Goal: Book appointment/travel/reservation

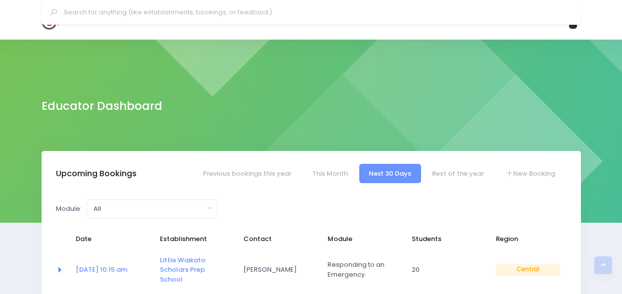
select select "5"
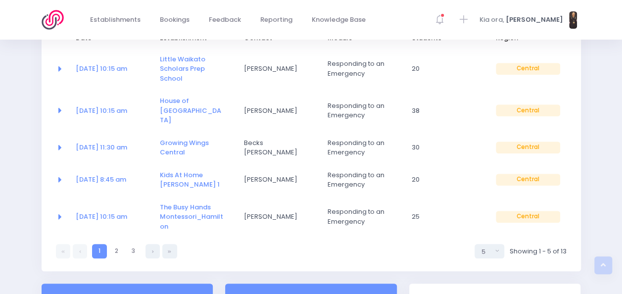
drag, startPoint x: 0, startPoint y: 0, endPoint x: 43, endPoint y: 21, distance: 47.6
click at [43, 21] on img at bounding box center [56, 20] width 28 height 20
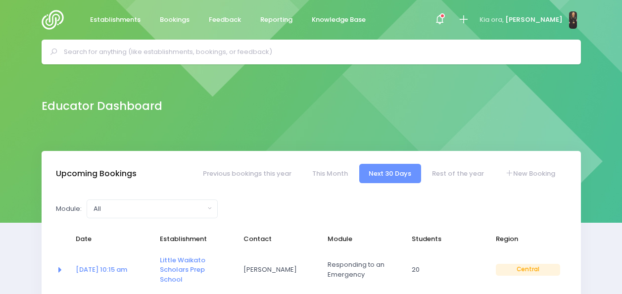
select select "5"
click at [469, 20] on icon at bounding box center [463, 19] width 11 height 11
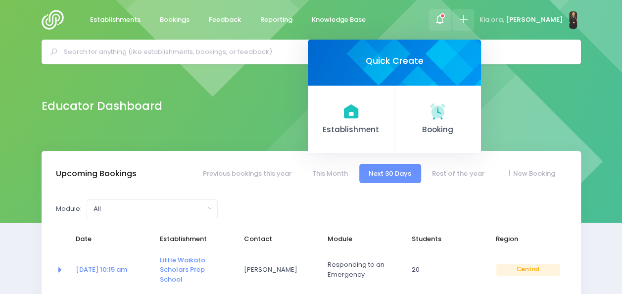
click at [445, 17] on icon at bounding box center [442, 15] width 5 height 5
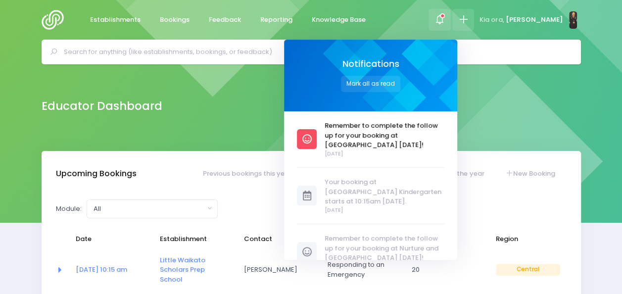
click at [469, 20] on icon at bounding box center [463, 19] width 11 height 11
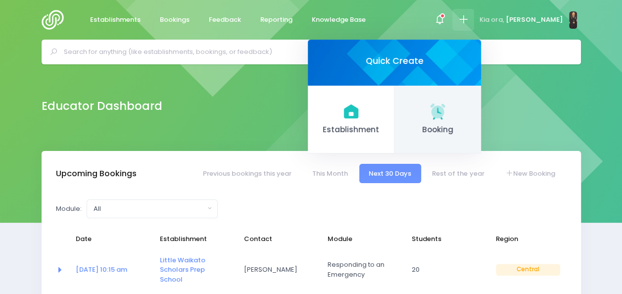
click at [445, 114] on icon at bounding box center [437, 110] width 15 height 15
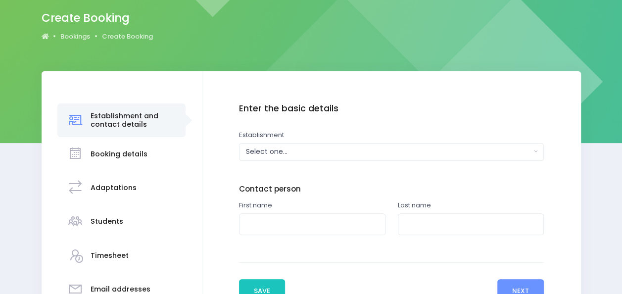
scroll to position [80, 0]
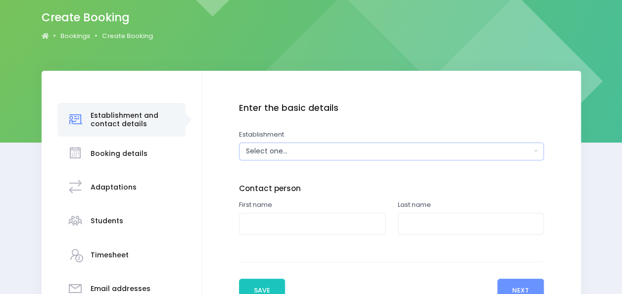
click at [365, 153] on div "Select one..." at bounding box center [388, 151] width 285 height 10
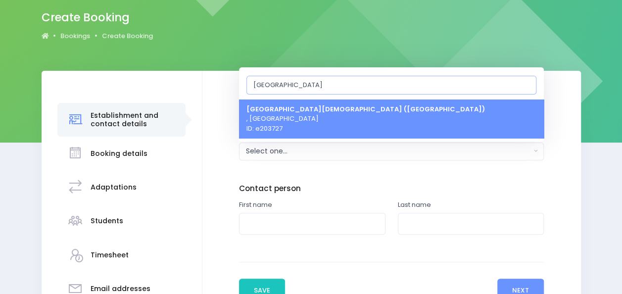
type input "st marys catholic school"
select select "203727"
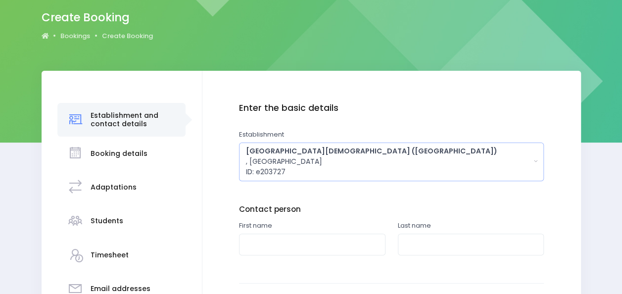
scroll to position [0, 0]
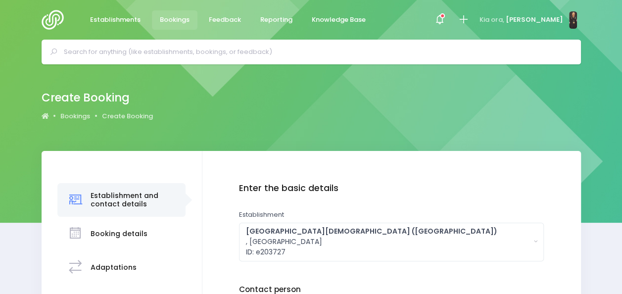
click at [239, 51] on input "text" at bounding box center [316, 52] width 504 height 15
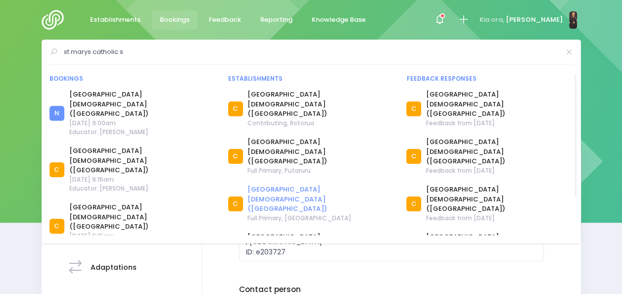
type input "st marys catholic s"
click at [265, 185] on link "[GEOGRAPHIC_DATA][DEMOGRAPHIC_DATA] ([GEOGRAPHIC_DATA])" at bounding box center [321, 199] width 147 height 29
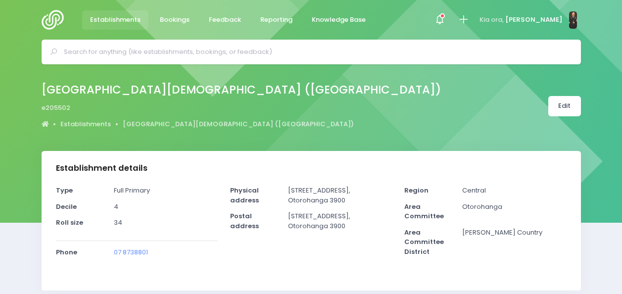
select select "5"
click at [469, 20] on icon at bounding box center [463, 19] width 11 height 11
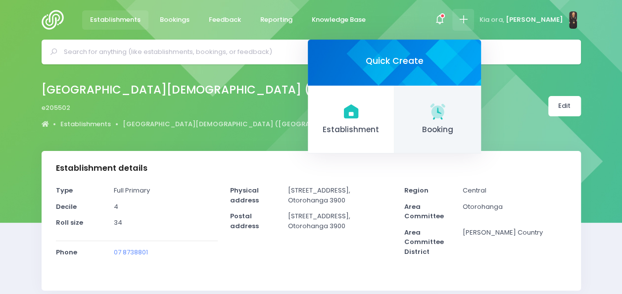
click at [445, 114] on icon at bounding box center [437, 110] width 15 height 15
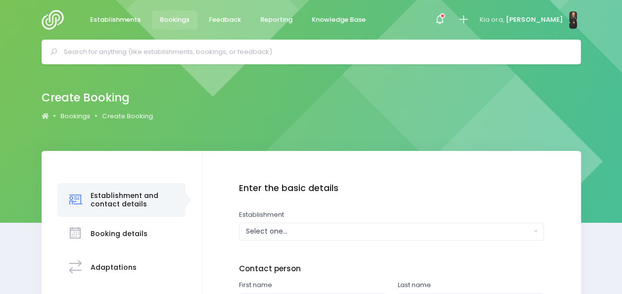
click at [291, 223] on button "Select one..." at bounding box center [391, 232] width 305 height 18
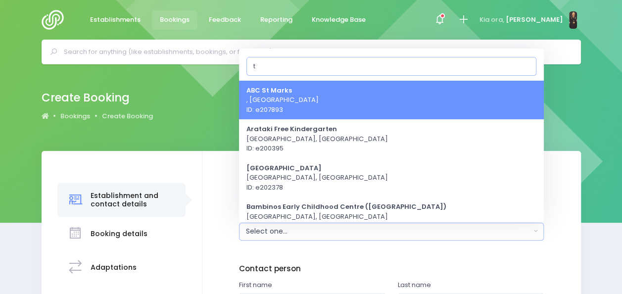
type input "t"
type input "s"
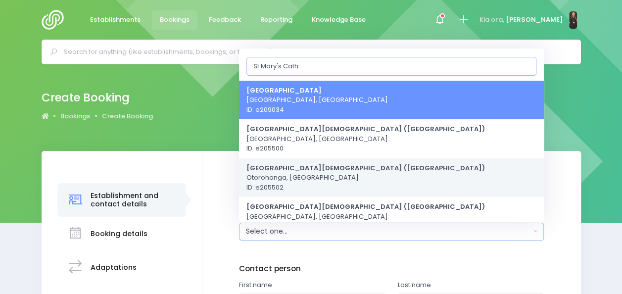
type input "St Mary's Cath"
click at [285, 172] on strong "[GEOGRAPHIC_DATA][DEMOGRAPHIC_DATA] ([GEOGRAPHIC_DATA])" at bounding box center [366, 167] width 239 height 9
select select "205502"
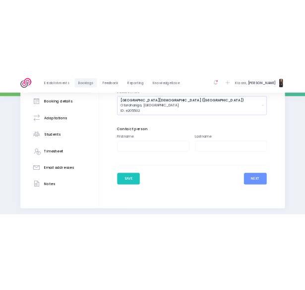
scroll to position [177, 0]
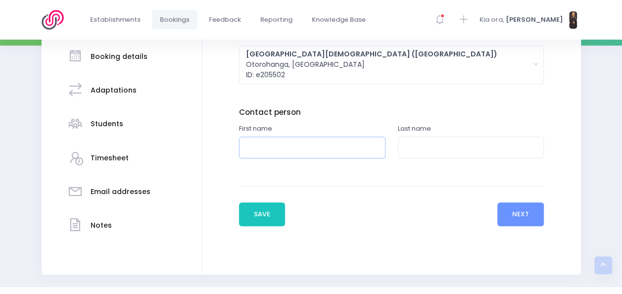
click at [285, 147] on input "text" at bounding box center [312, 148] width 147 height 22
type input "Deidre"
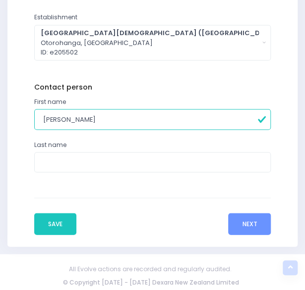
scroll to position [369, 0]
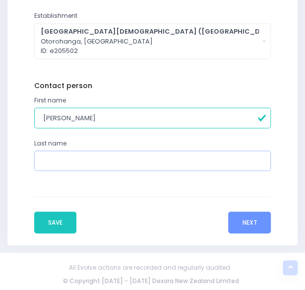
click at [155, 158] on input "text" at bounding box center [152, 161] width 237 height 20
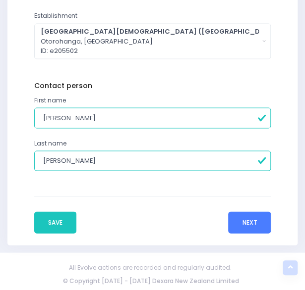
type input "Gray-Edwards"
click at [242, 223] on button "Next" at bounding box center [249, 222] width 43 height 22
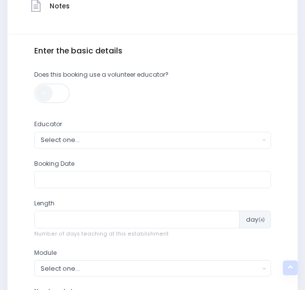
scroll to position [312, 0]
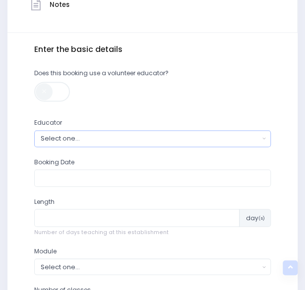
click at [217, 135] on div "Select one..." at bounding box center [150, 138] width 218 height 9
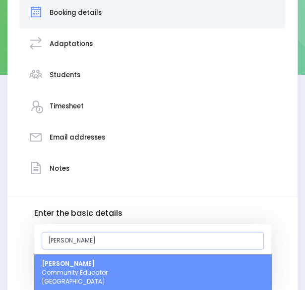
type input "nickie"
click at [177, 264] on link "Nickie-Leigh Heta Community Educator Central Region" at bounding box center [152, 273] width 237 height 37
select select "395566"
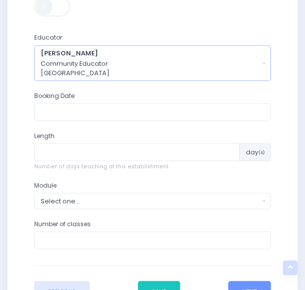
scroll to position [398, 0]
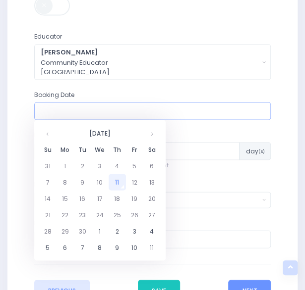
click at [156, 114] on input "text" at bounding box center [152, 111] width 237 height 18
click at [152, 131] on th at bounding box center [151, 133] width 17 height 16
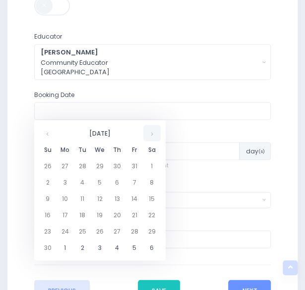
click at [152, 131] on th at bounding box center [151, 133] width 17 height 16
click at [50, 134] on th at bounding box center [47, 133] width 17 height 16
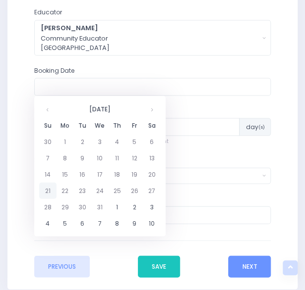
scroll to position [424, 0]
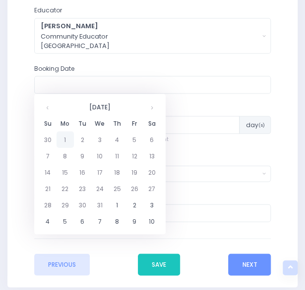
click at [68, 137] on td "1" at bounding box center [64, 139] width 17 height 16
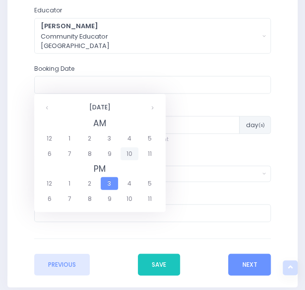
click at [125, 154] on span "10" at bounding box center [128, 153] width 17 height 13
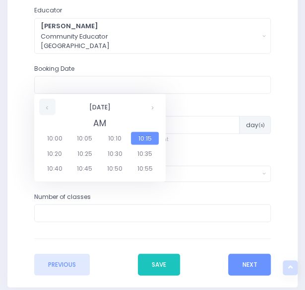
click at [46, 110] on th at bounding box center [47, 107] width 16 height 16
click at [58, 138] on span "9:00" at bounding box center [55, 138] width 28 height 13
type input "01/12/2025 09:00 AM"
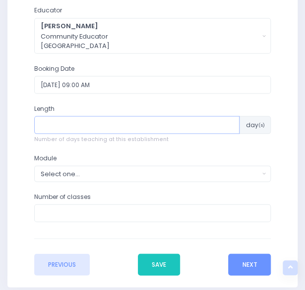
click at [81, 124] on input "number" at bounding box center [136, 125] width 205 height 18
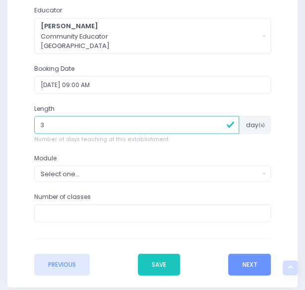
type input "3"
click at [85, 172] on div "Select one..." at bounding box center [150, 173] width 218 height 9
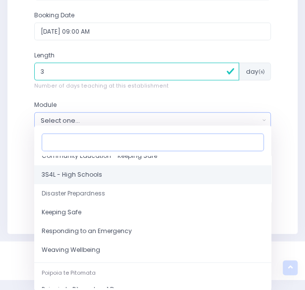
scroll to position [76, 0]
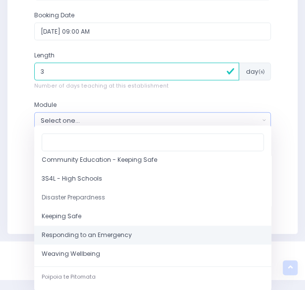
click at [89, 237] on span "Responding to an Emergency" at bounding box center [87, 235] width 90 height 9
select select "Responding to an Emergency"
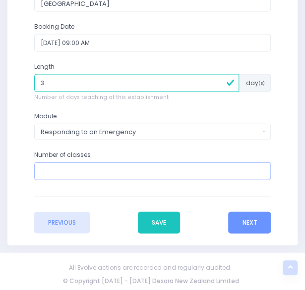
click at [97, 169] on input "number" at bounding box center [152, 171] width 237 height 18
type input "3"
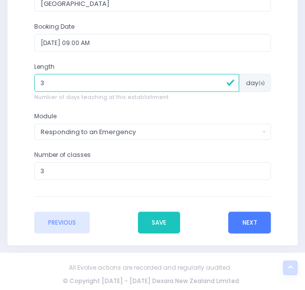
click at [252, 219] on button "Next" at bounding box center [249, 223] width 43 height 22
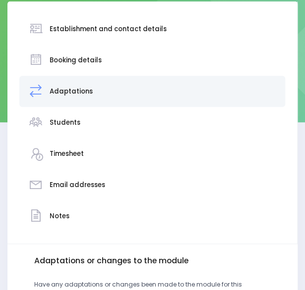
scroll to position [239, 0]
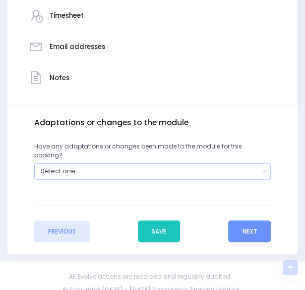
click at [244, 166] on div "Select one..." at bounding box center [150, 170] width 218 height 9
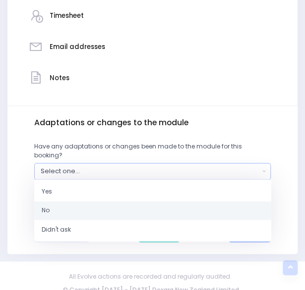
click at [206, 210] on link "No" at bounding box center [152, 210] width 237 height 19
select select "No"
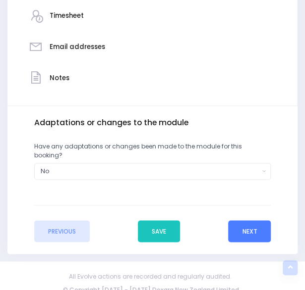
click at [244, 223] on button "Next" at bounding box center [249, 231] width 43 height 22
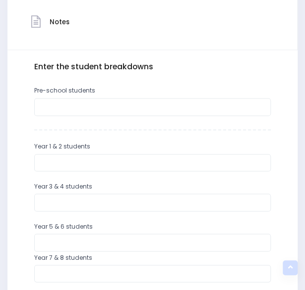
scroll to position [343, 0]
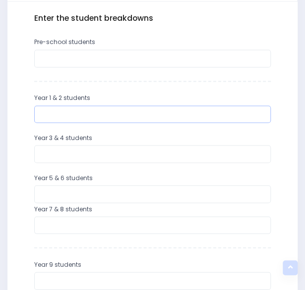
click at [204, 118] on input "number" at bounding box center [152, 114] width 237 height 18
type input "12"
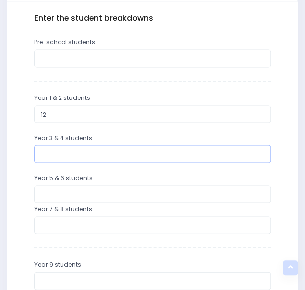
click at [87, 154] on input "number" at bounding box center [152, 154] width 237 height 18
type input "5"
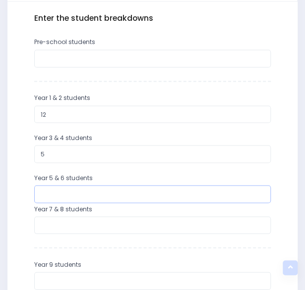
click at [55, 190] on input "number" at bounding box center [152, 194] width 237 height 18
type input "4"
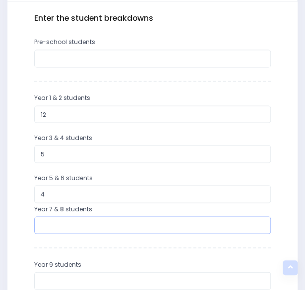
click at [52, 225] on input "number" at bounding box center [152, 225] width 237 height 18
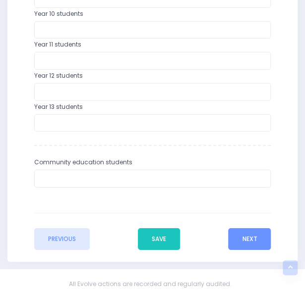
scroll to position [642, 0]
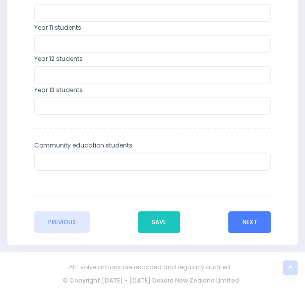
type input "10"
click at [260, 220] on button "Next" at bounding box center [249, 222] width 43 height 22
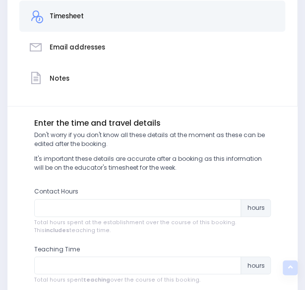
scroll to position [244, 0]
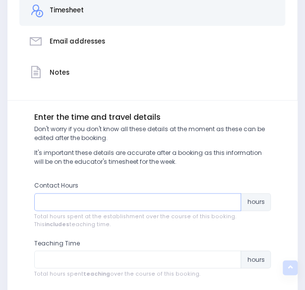
click at [175, 204] on input "number" at bounding box center [137, 202] width 207 height 18
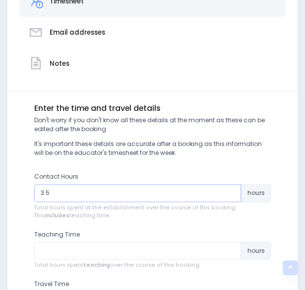
type input "3"
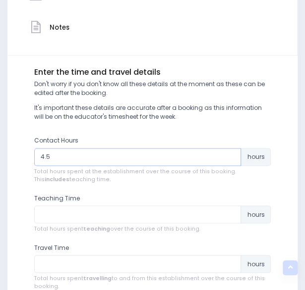
scroll to position [291, 0]
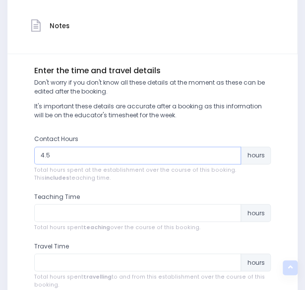
type input "4.5"
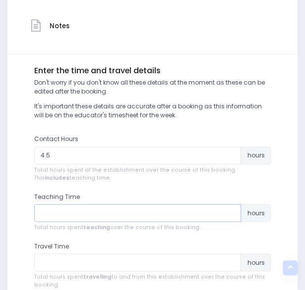
click at [130, 208] on input "number" at bounding box center [137, 213] width 207 height 18
type input "3.5"
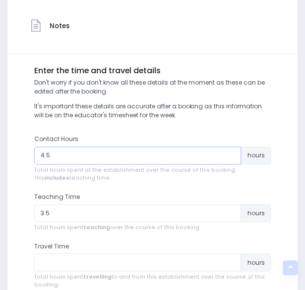
click at [73, 152] on input "4.5" at bounding box center [137, 156] width 207 height 18
type input "4"
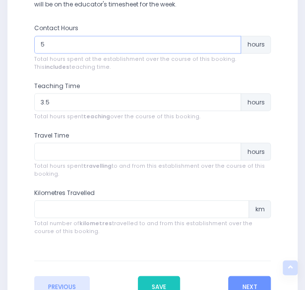
scroll to position [402, 0]
type input "5"
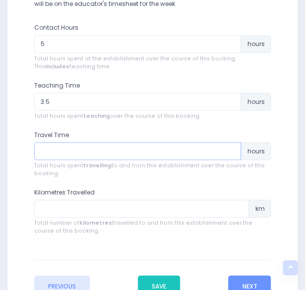
click at [72, 152] on input "number" at bounding box center [137, 151] width 207 height 18
type input "3"
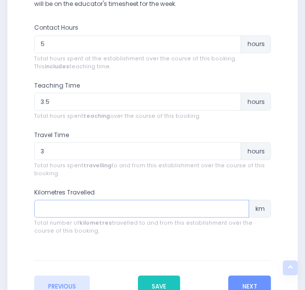
click at [65, 212] on input "number" at bounding box center [141, 209] width 215 height 18
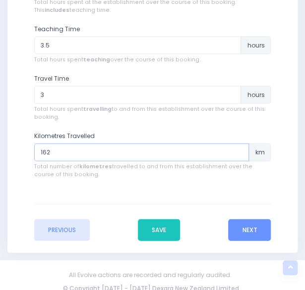
scroll to position [466, 0]
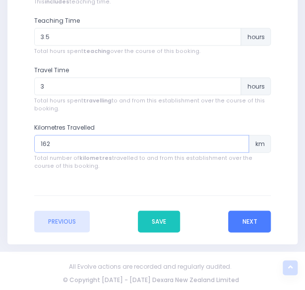
type input "162"
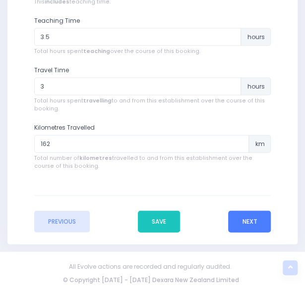
click at [255, 224] on button "Next" at bounding box center [249, 222] width 43 height 22
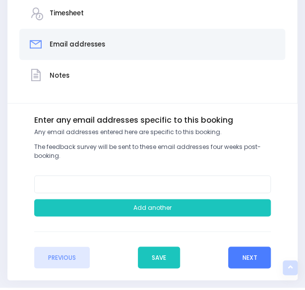
scroll to position [276, 0]
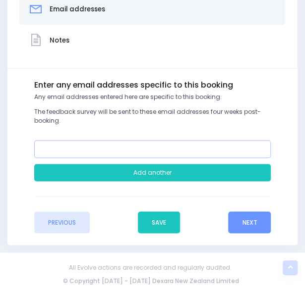
click at [176, 151] on input "email" at bounding box center [152, 149] width 237 height 18
click at [129, 143] on input "email" at bounding box center [152, 149] width 237 height 18
paste input "D Gray-Edwards <d.gray-edwards@stmary-oto.school.nz>"
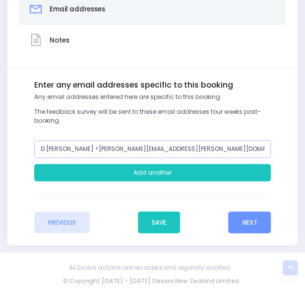
click at [92, 147] on input "D Gray-Edwards <d.gray-edwards@stmary-oto.school.nz>" at bounding box center [152, 149] width 237 height 18
click at [170, 148] on input "d.gray-edwards@stmary-oto.school.nz>" at bounding box center [152, 149] width 237 height 18
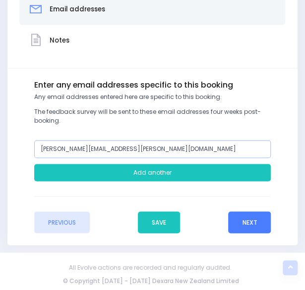
type input "[PERSON_NAME][EMAIL_ADDRESS][PERSON_NAME][DOMAIN_NAME]"
click at [257, 217] on button "Next" at bounding box center [249, 222] width 43 height 22
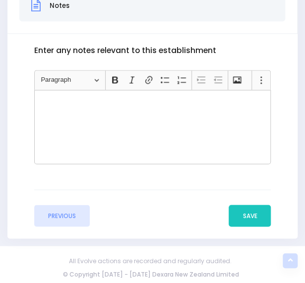
scroll to position [311, 0]
click at [249, 210] on button "Save" at bounding box center [249, 215] width 42 height 22
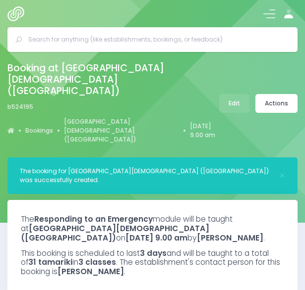
select select "5"
click at [277, 95] on link "Actions" at bounding box center [276, 103] width 42 height 19
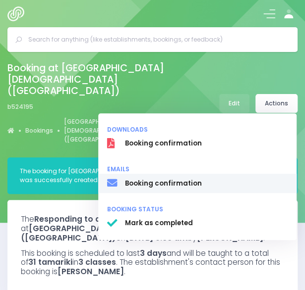
click at [193, 179] on span "Booking confirmation" at bounding box center [206, 184] width 162 height 10
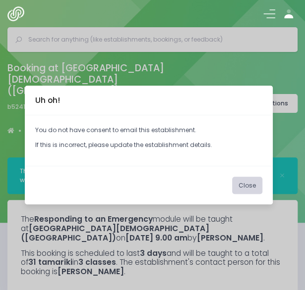
click at [244, 184] on button "Close" at bounding box center [247, 186] width 30 height 18
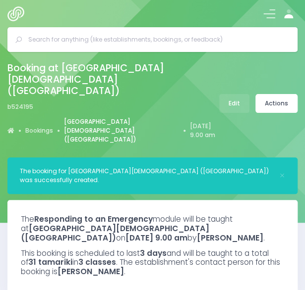
click at [90, 117] on link "St Mary's Catholic School (Otorohanga)" at bounding box center [121, 130] width 115 height 27
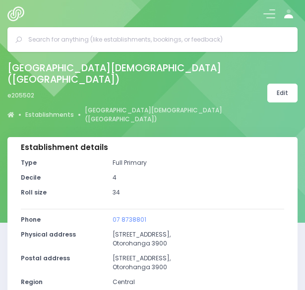
select select "5"
click at [286, 84] on link "Edit" at bounding box center [282, 93] width 30 height 19
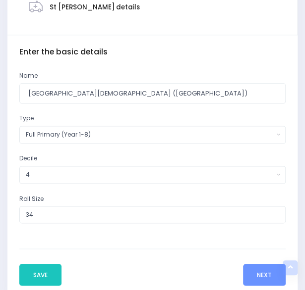
scroll to position [256, 0]
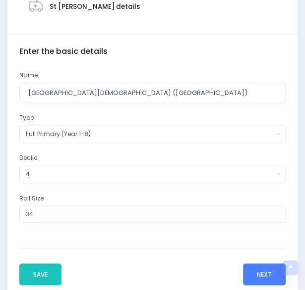
click at [265, 263] on button "Next" at bounding box center [264, 274] width 43 height 22
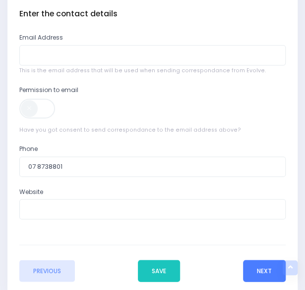
scroll to position [295, 0]
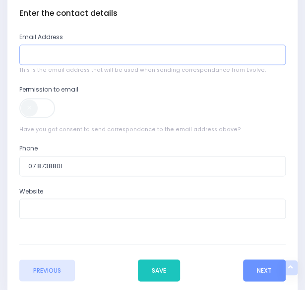
click at [180, 45] on input "email" at bounding box center [152, 55] width 266 height 20
paste input "D Gray-Edwards <d.gray-edwards@stmary-oto.school.nz>"
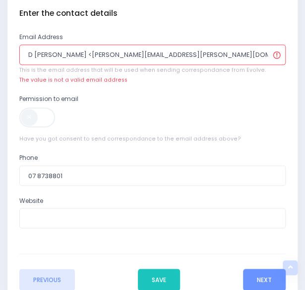
click at [86, 45] on input "D Gray-Edwards <d.gray-edwards@stmary-oto.school.nz>" at bounding box center [152, 55] width 266 height 20
click at [175, 47] on input "d.gray-edwards@stmary-oto.school.nz>" at bounding box center [152, 55] width 266 height 20
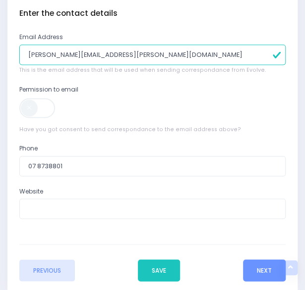
type input "d.gray-edwards@stmary-oto.school.nz"
click at [40, 98] on span at bounding box center [37, 108] width 37 height 20
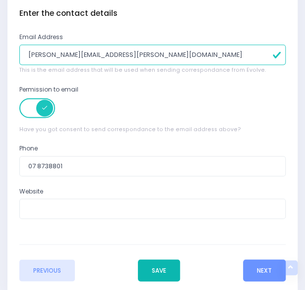
click at [158, 259] on button "Save" at bounding box center [159, 270] width 42 height 22
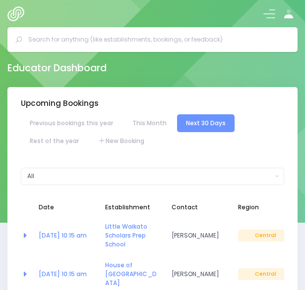
select select "5"
click at [181, 33] on input "text" at bounding box center [156, 39] width 256 height 15
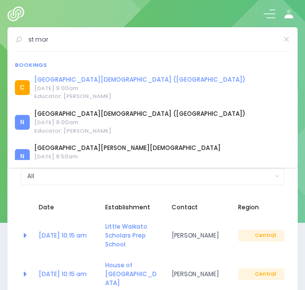
type input "st mar"
click at [75, 81] on link "[GEOGRAPHIC_DATA][DEMOGRAPHIC_DATA] ([GEOGRAPHIC_DATA])" at bounding box center [139, 79] width 211 height 9
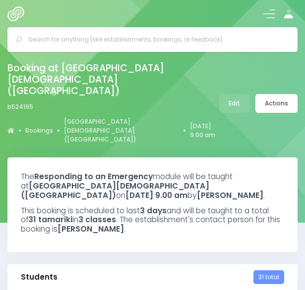
select select "5"
click at [275, 94] on link "Actions" at bounding box center [276, 103] width 42 height 19
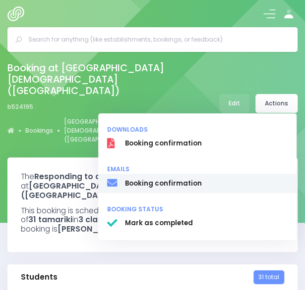
click at [178, 179] on span "Booking confirmation" at bounding box center [206, 184] width 162 height 10
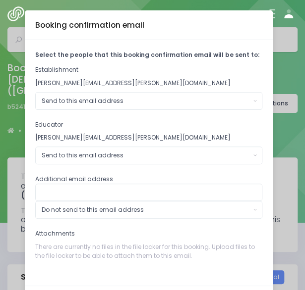
scroll to position [42, 0]
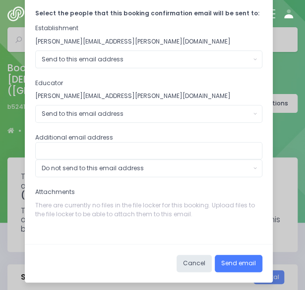
click at [236, 264] on button "Send email" at bounding box center [238, 264] width 48 height 18
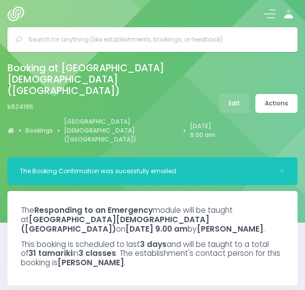
select select "5"
click at [191, 206] on h3 "The Responding to an Emergency module will be taught at [GEOGRAPHIC_DATA][DEMOG…" at bounding box center [152, 220] width 263 height 28
